Goal: Use online tool/utility

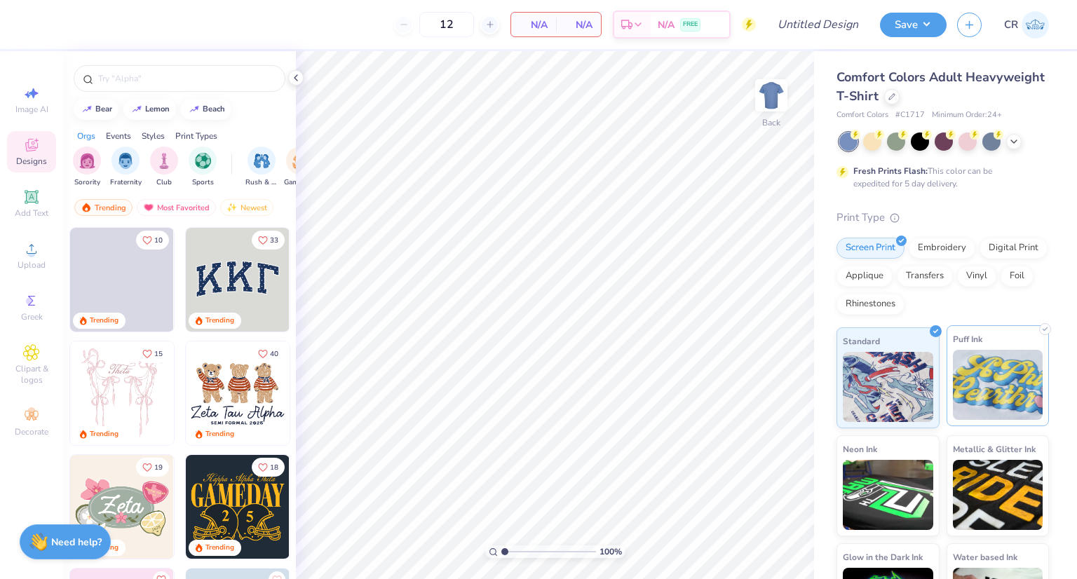
click at [967, 371] on img at bounding box center [998, 385] width 90 height 70
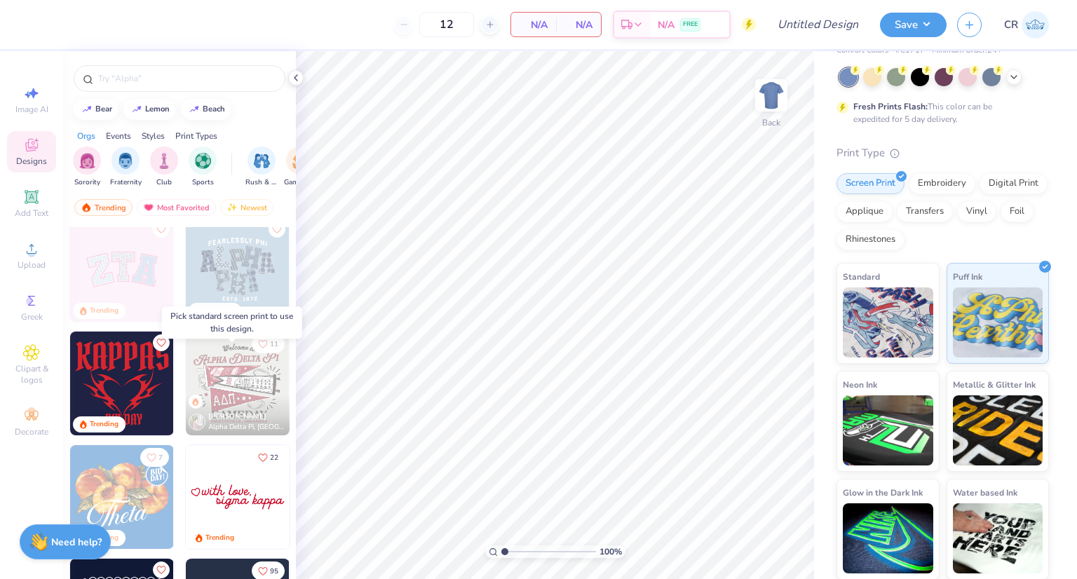
scroll to position [280, 0]
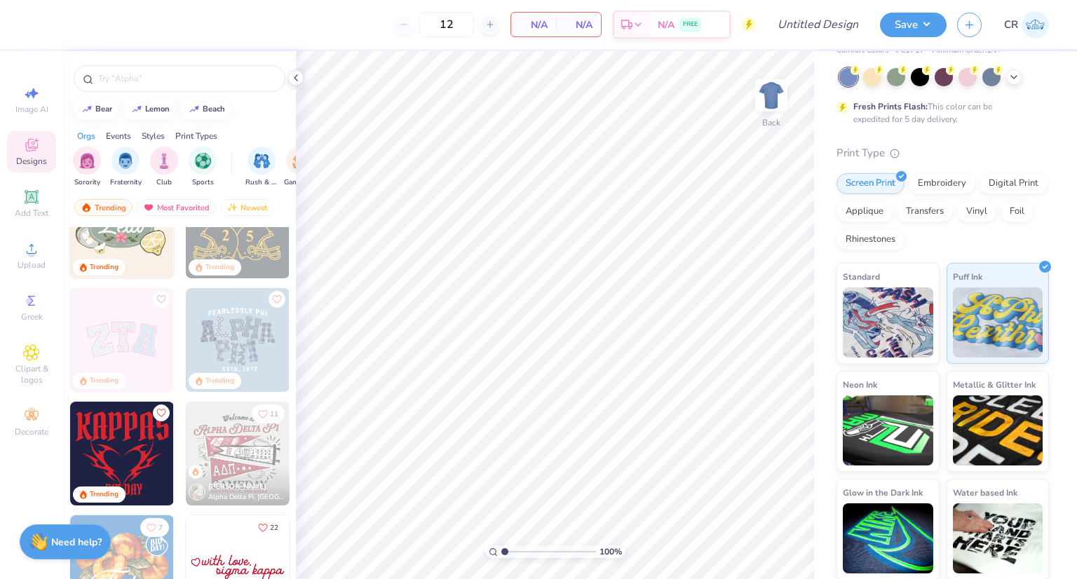
click at [129, 455] on img at bounding box center [122, 454] width 104 height 104
type input "9.96"
type input "8.99"
type input "8.00"
type input "9.95"
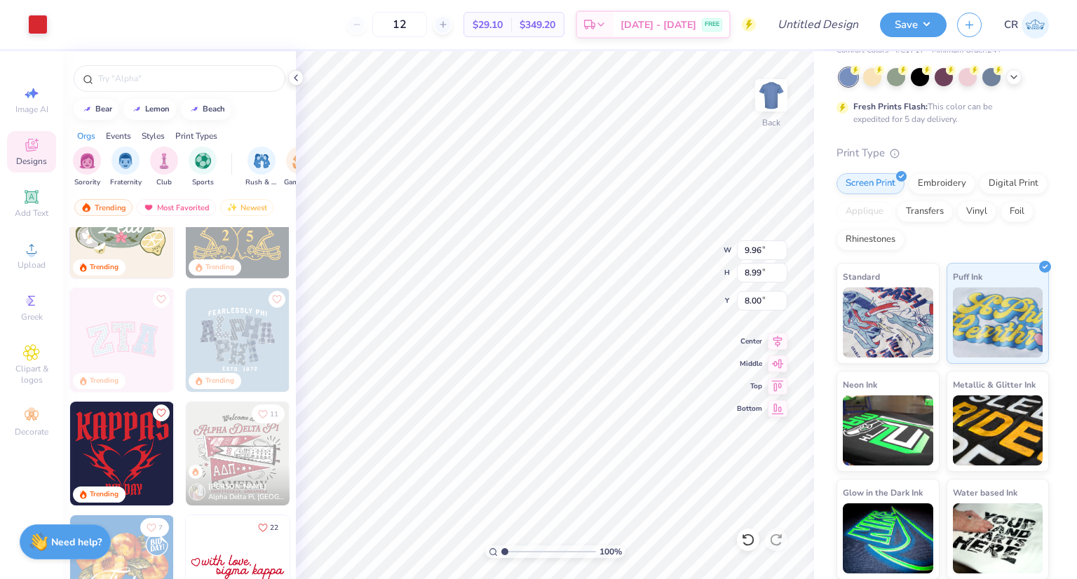
type input "9.02"
type input "0.50"
click at [156, 351] on img at bounding box center [122, 340] width 104 height 104
click at [910, 318] on img at bounding box center [888, 320] width 90 height 70
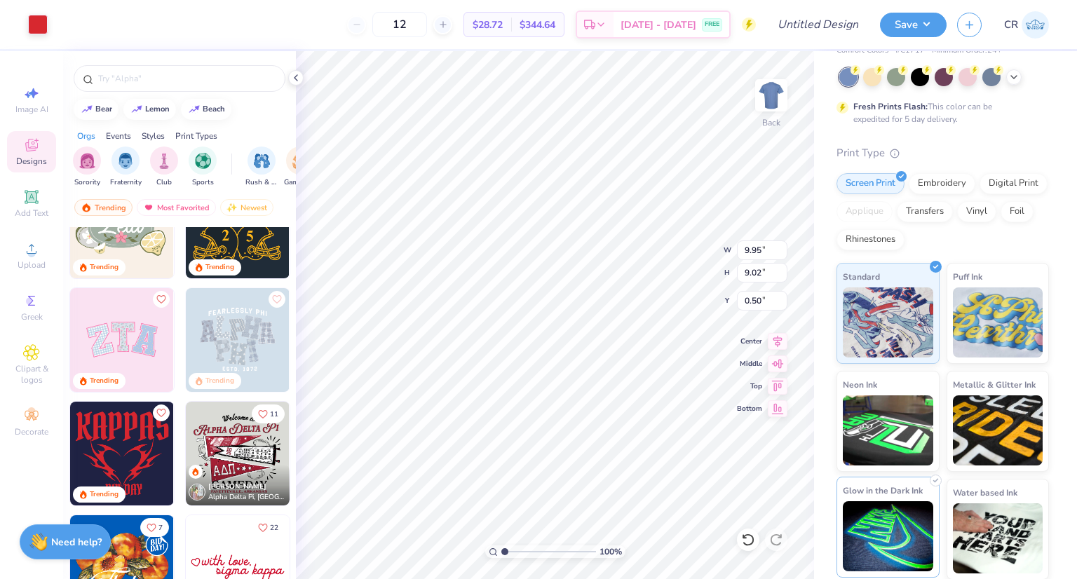
click at [894, 508] on img at bounding box center [888, 536] width 90 height 70
